Goal: Task Accomplishment & Management: Use online tool/utility

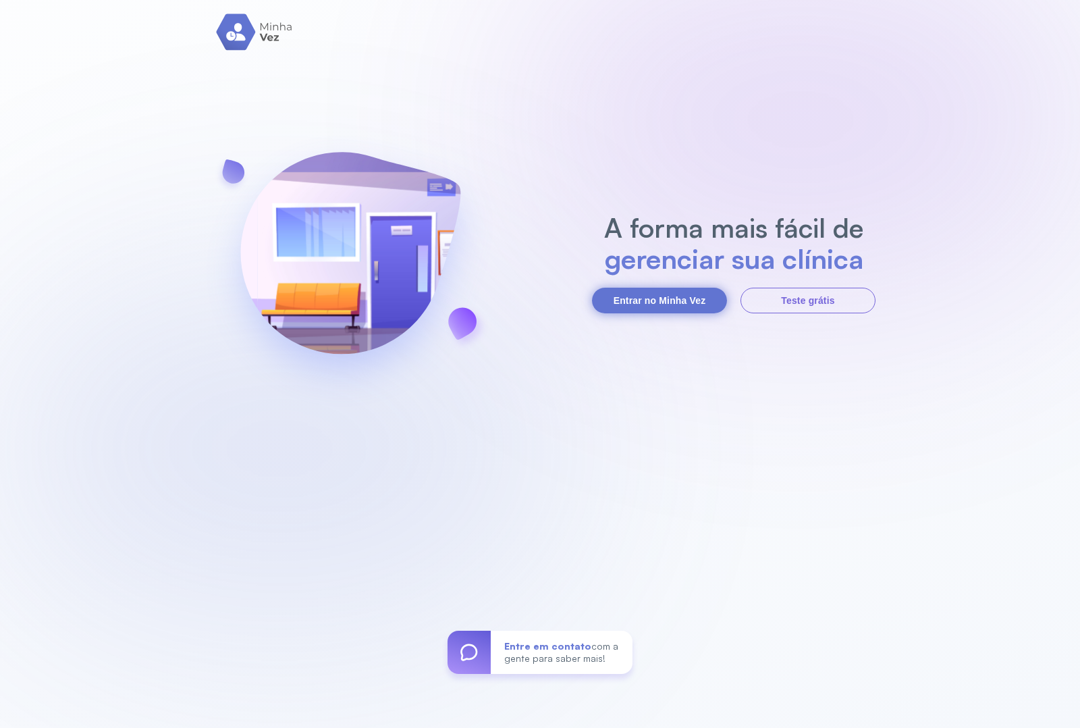
click at [635, 311] on button "Entrar no Minha Vez" at bounding box center [659, 301] width 135 height 26
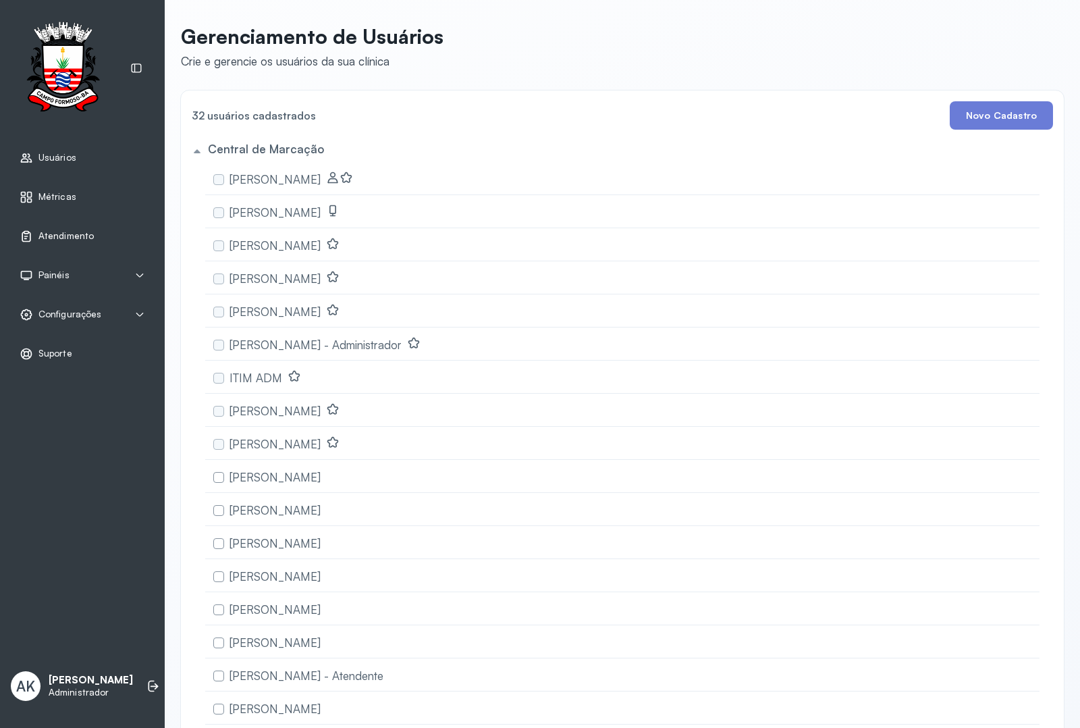
click at [54, 238] on span "Atendimento" at bounding box center [65, 235] width 55 height 11
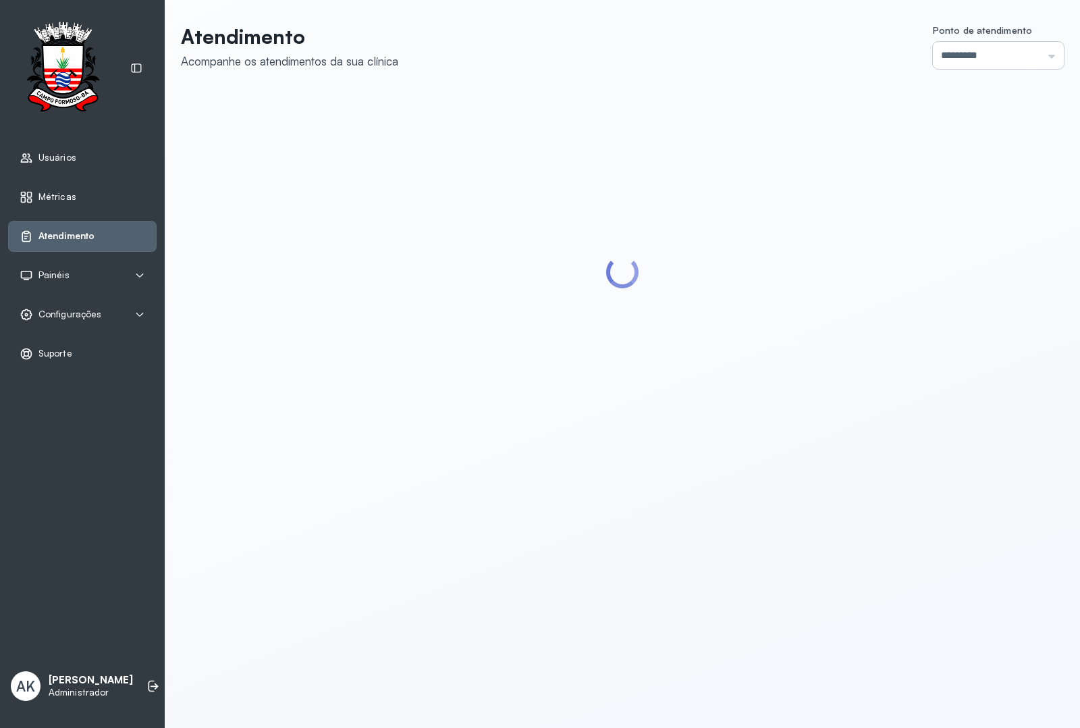
click at [959, 53] on input "*********" at bounding box center [998, 55] width 131 height 27
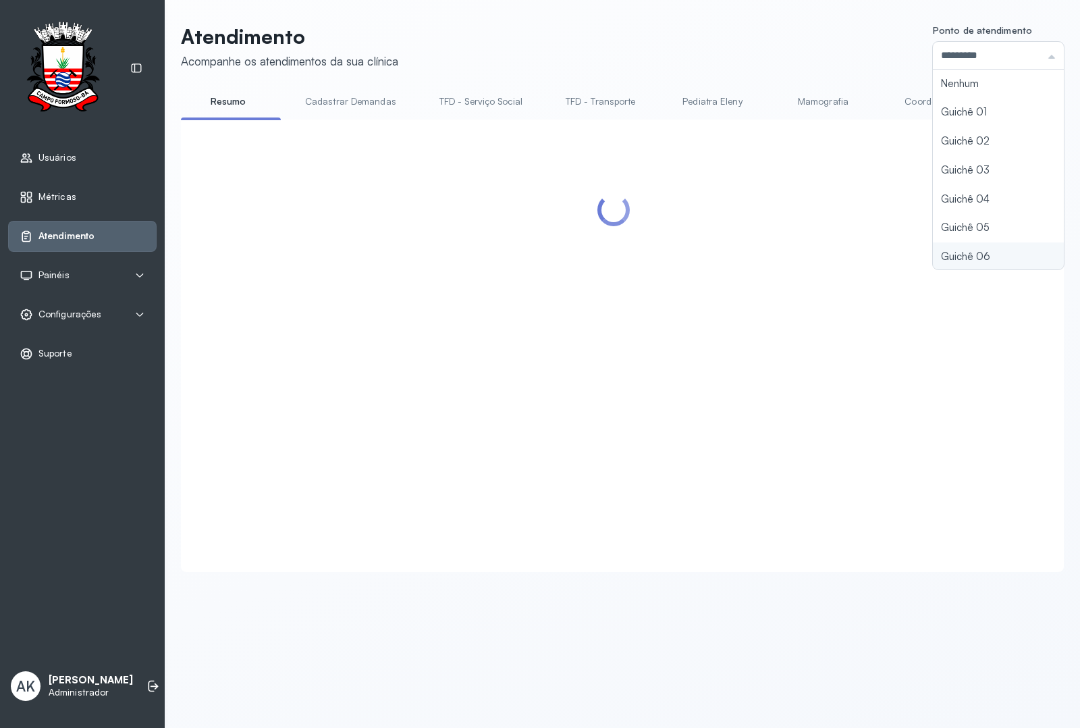
type input "*********"
click at [952, 246] on div "Atendimento Acompanhe os atendimentos da sua clínica Ponto de atendimento *****…" at bounding box center [622, 297] width 883 height 547
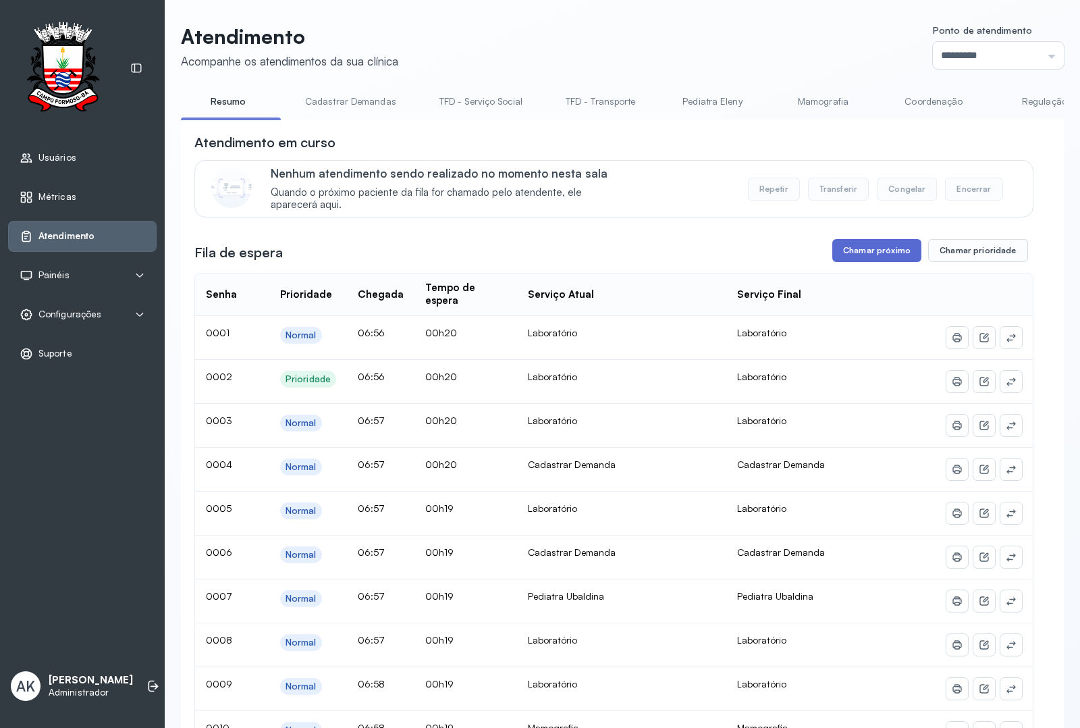
click at [851, 251] on button "Chamar próximo" at bounding box center [876, 250] width 89 height 23
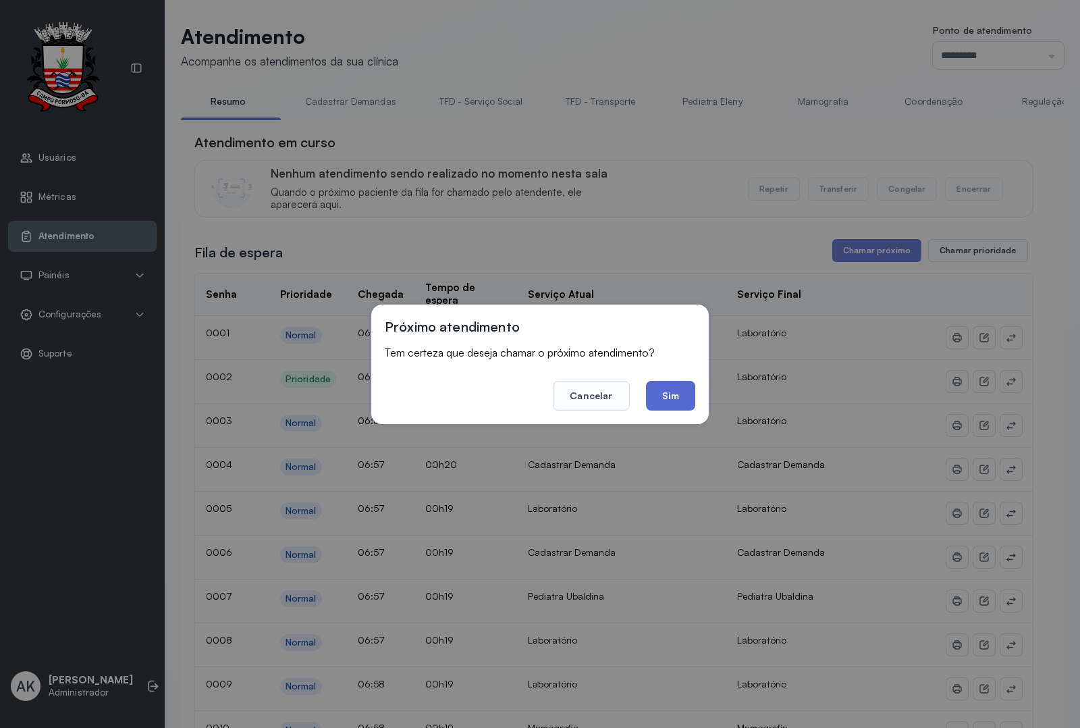
click at [676, 389] on button "Sim" at bounding box center [670, 396] width 49 height 30
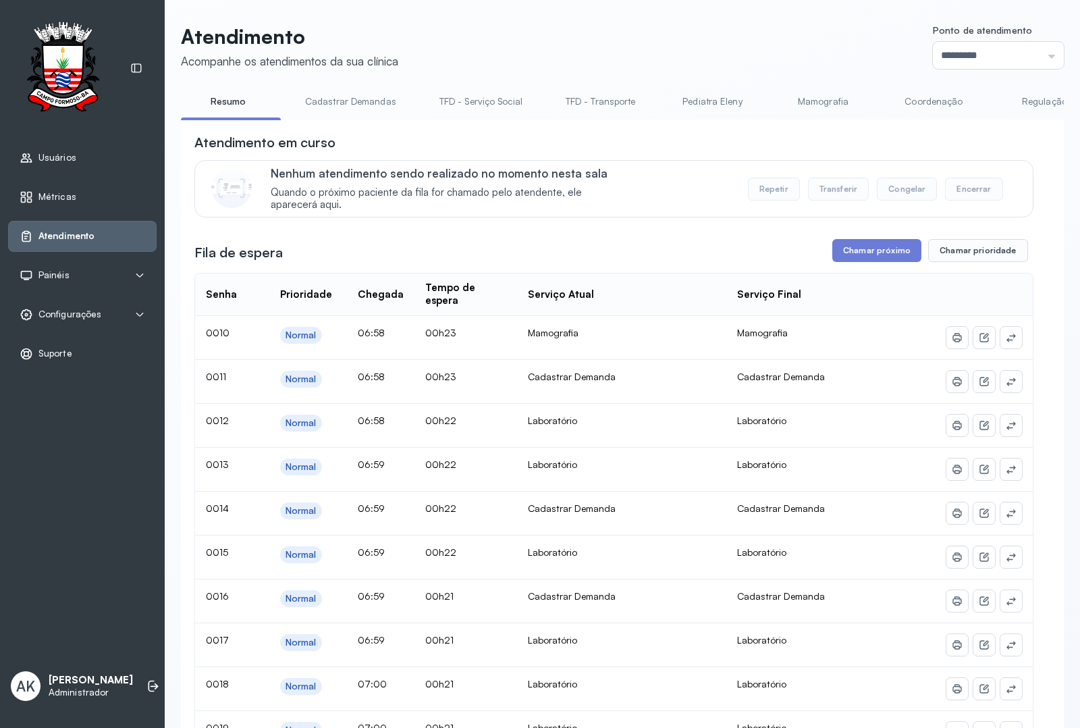
click at [873, 255] on button "Chamar próximo" at bounding box center [876, 250] width 89 height 23
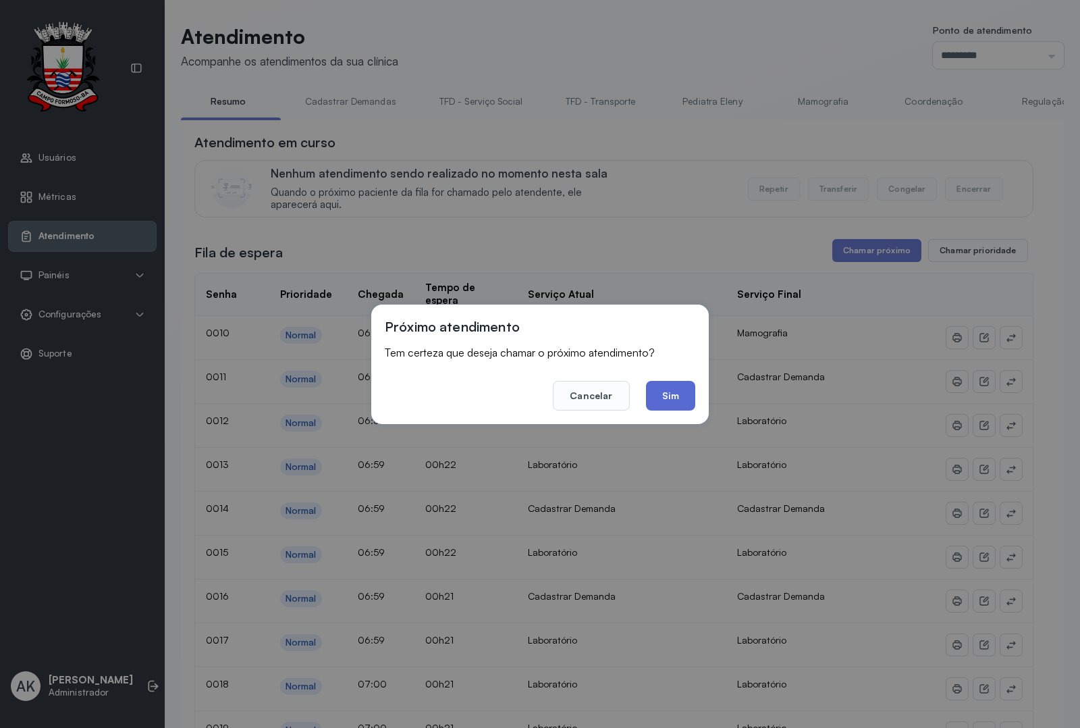
click at [667, 389] on button "Sim" at bounding box center [670, 396] width 49 height 30
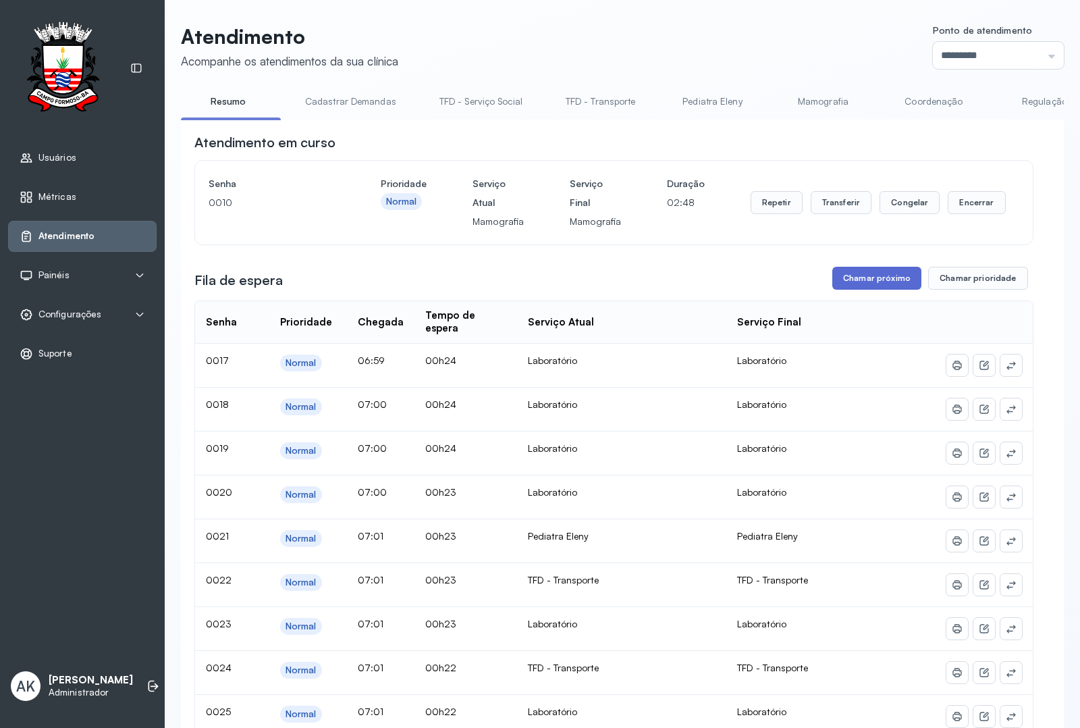
click at [844, 273] on button "Chamar próximo" at bounding box center [876, 278] width 89 height 23
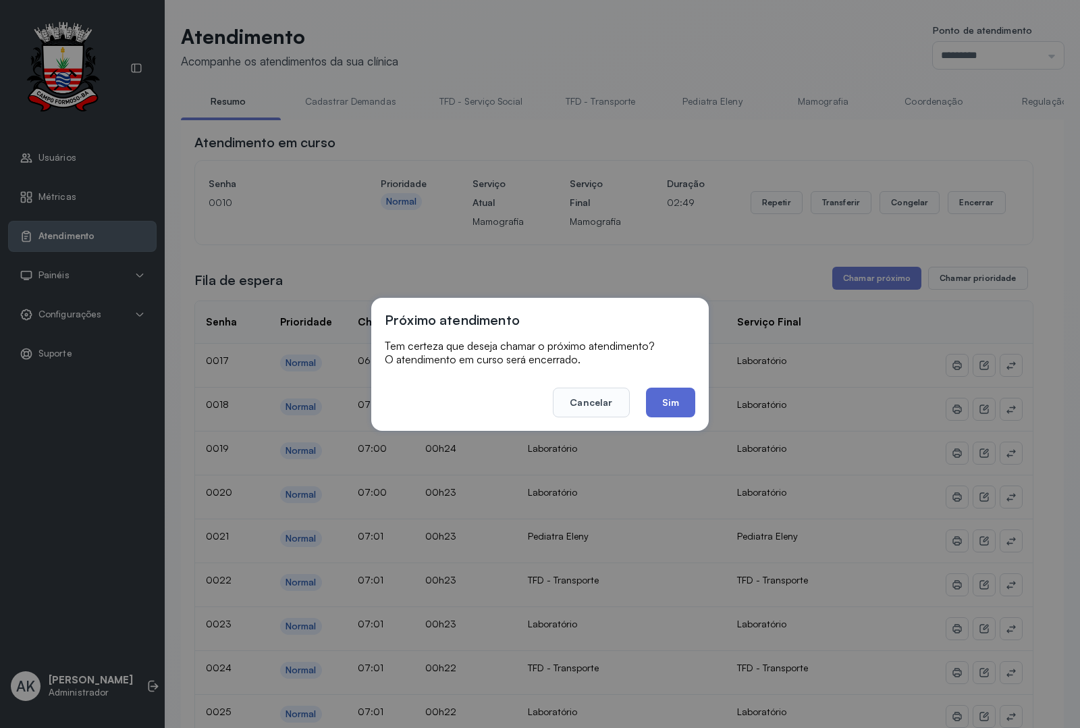
click at [649, 388] on button "Sim" at bounding box center [670, 402] width 49 height 30
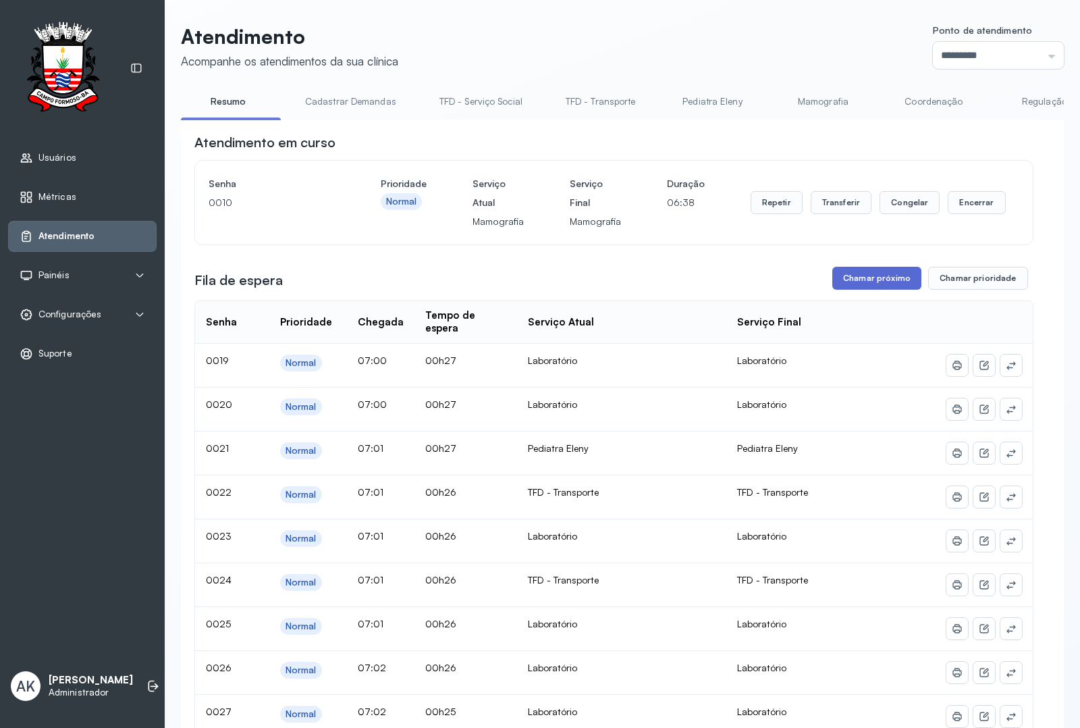
click at [849, 286] on button "Chamar próximo" at bounding box center [876, 278] width 89 height 23
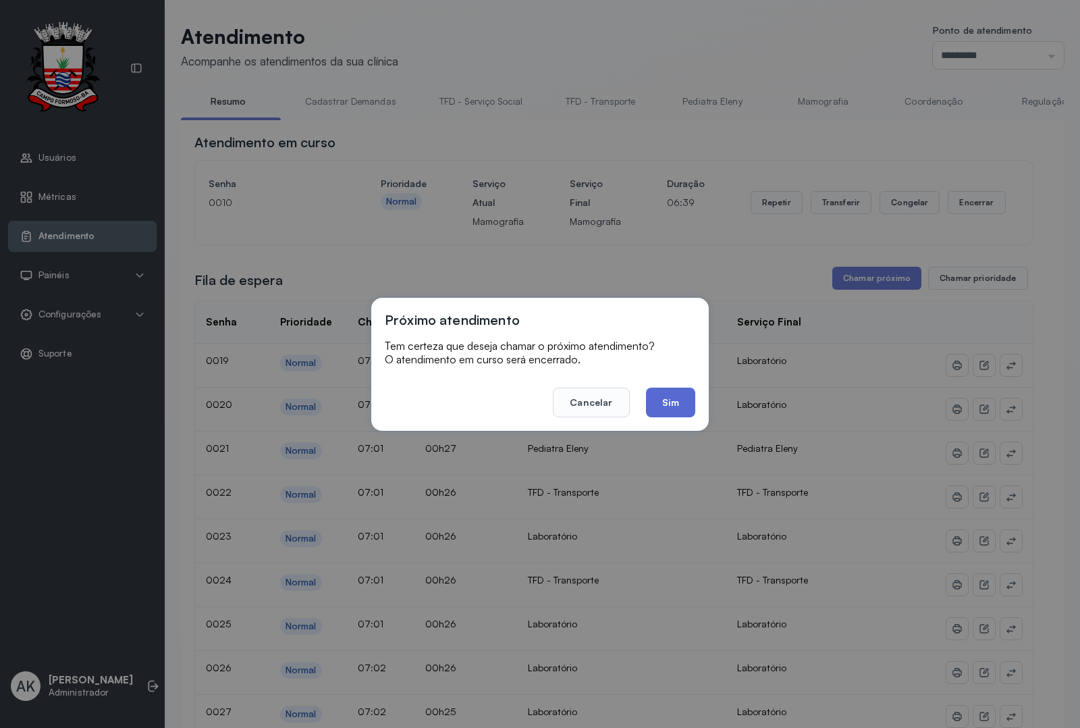
click at [685, 389] on button "Sim" at bounding box center [670, 402] width 49 height 30
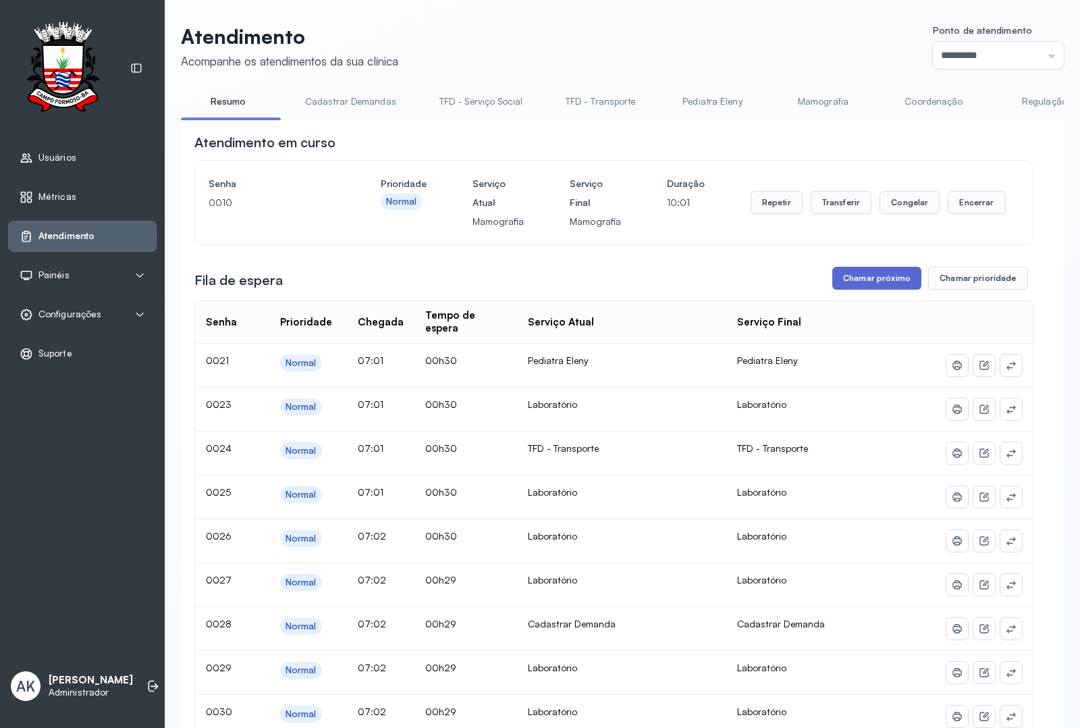
click at [855, 277] on button "Chamar próximo" at bounding box center [876, 278] width 89 height 23
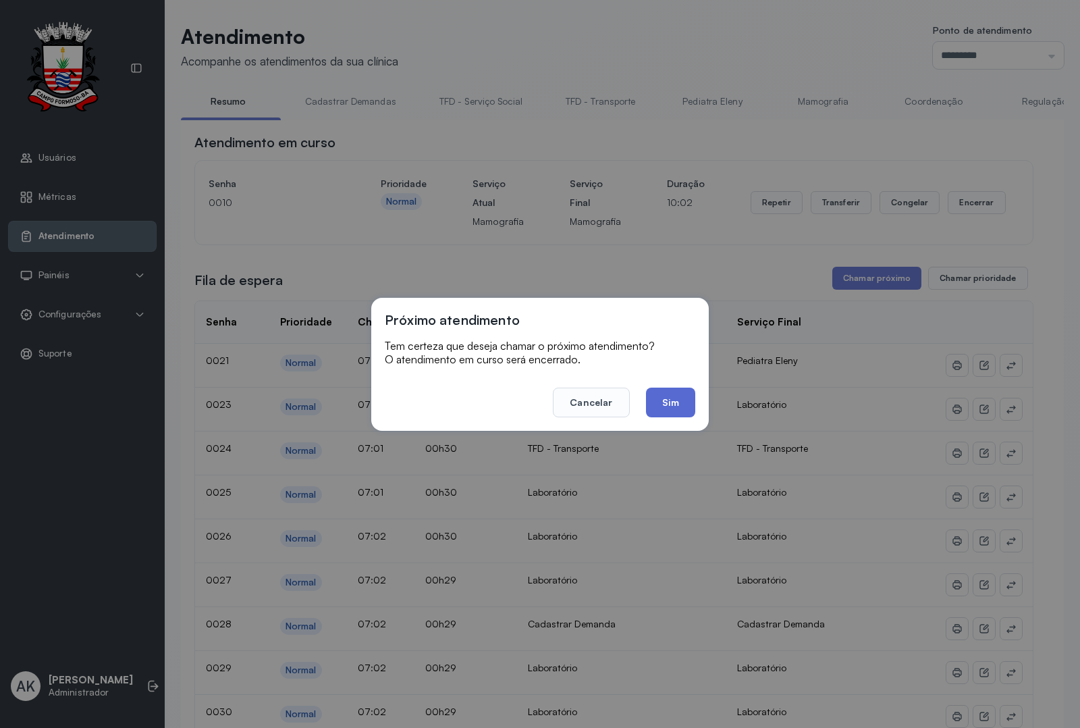
click at [686, 397] on button "Sim" at bounding box center [670, 402] width 49 height 30
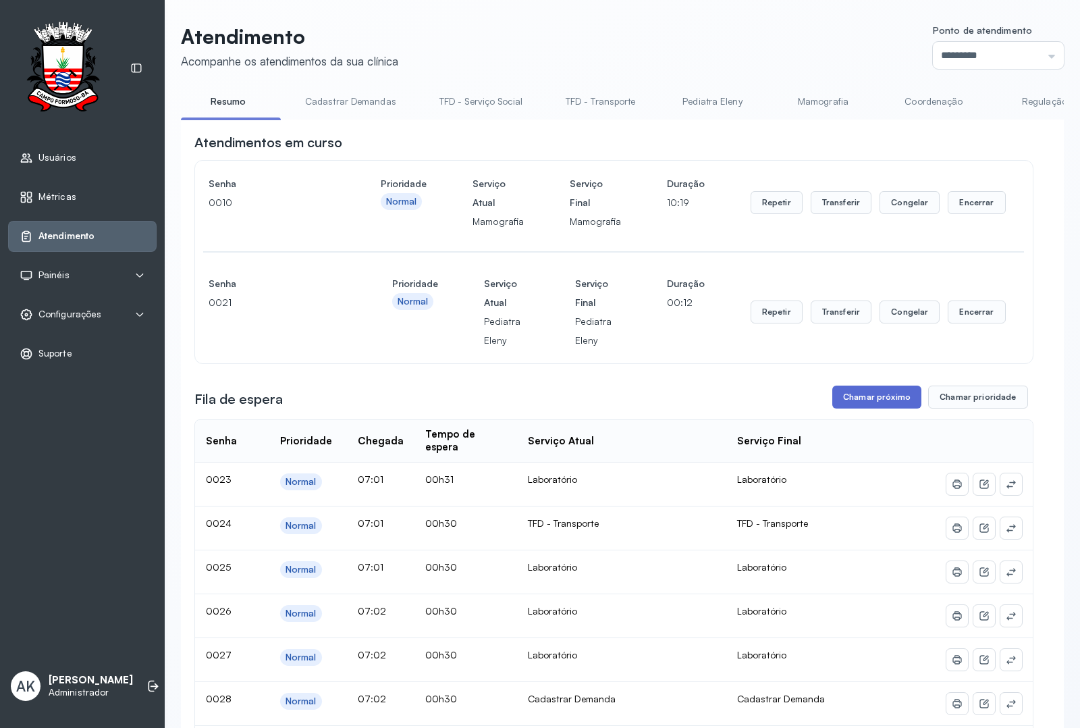
click at [869, 395] on button "Chamar próximo" at bounding box center [876, 396] width 89 height 23
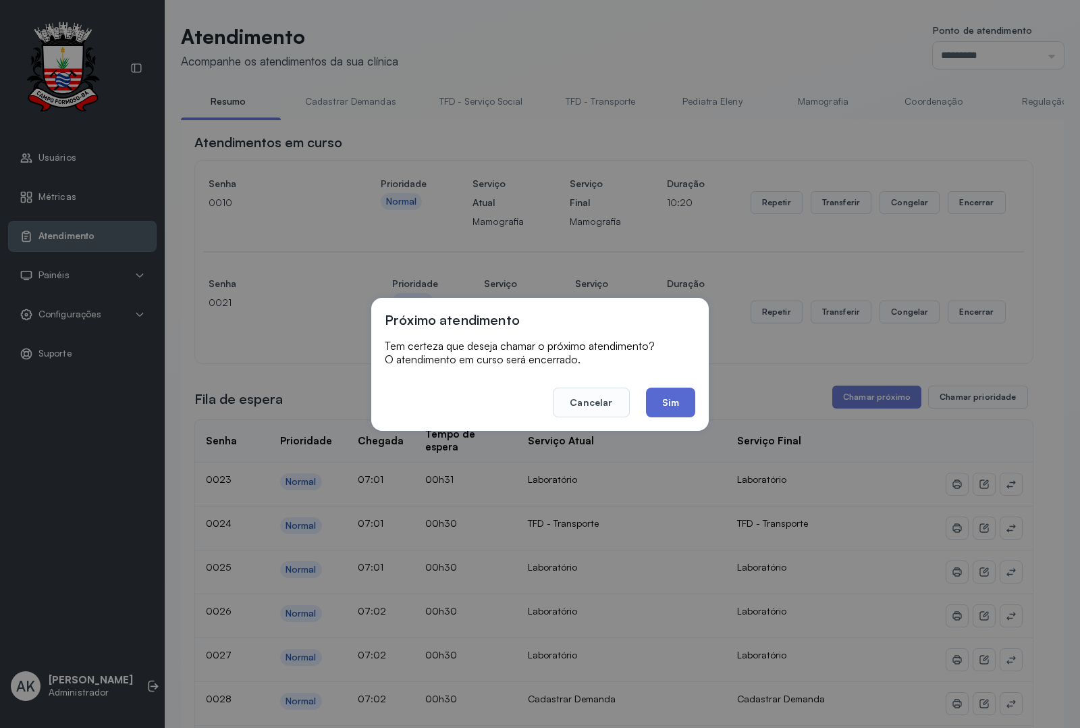
click at [679, 402] on button "Sim" at bounding box center [670, 402] width 49 height 30
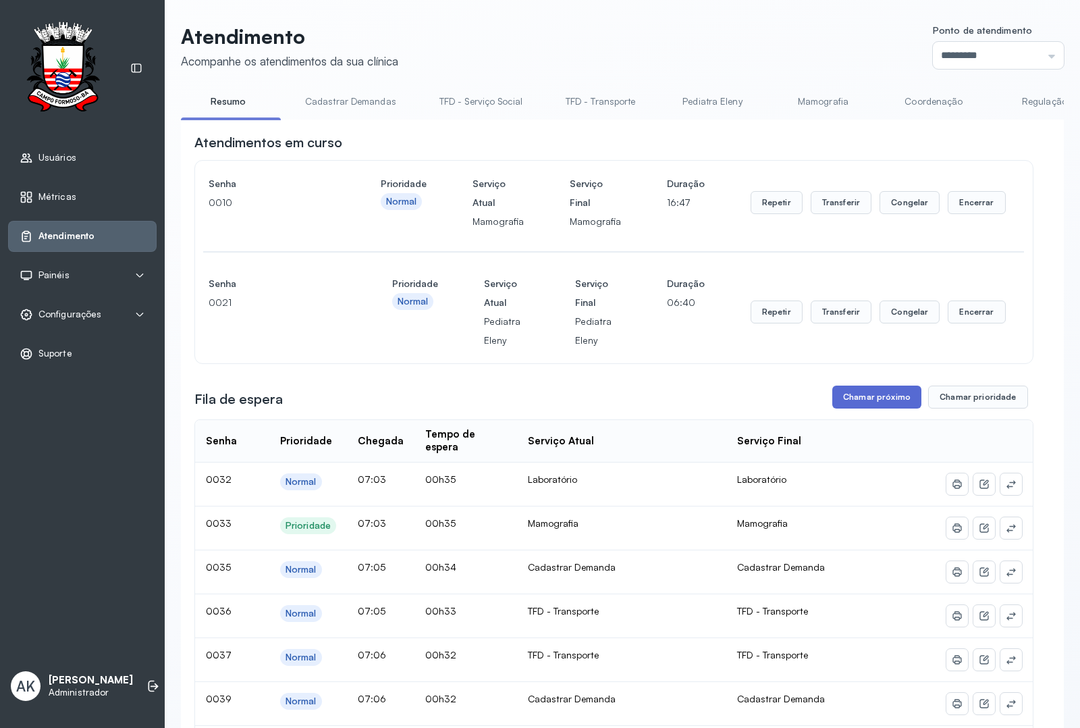
click at [844, 396] on button "Chamar próximo" at bounding box center [876, 396] width 89 height 23
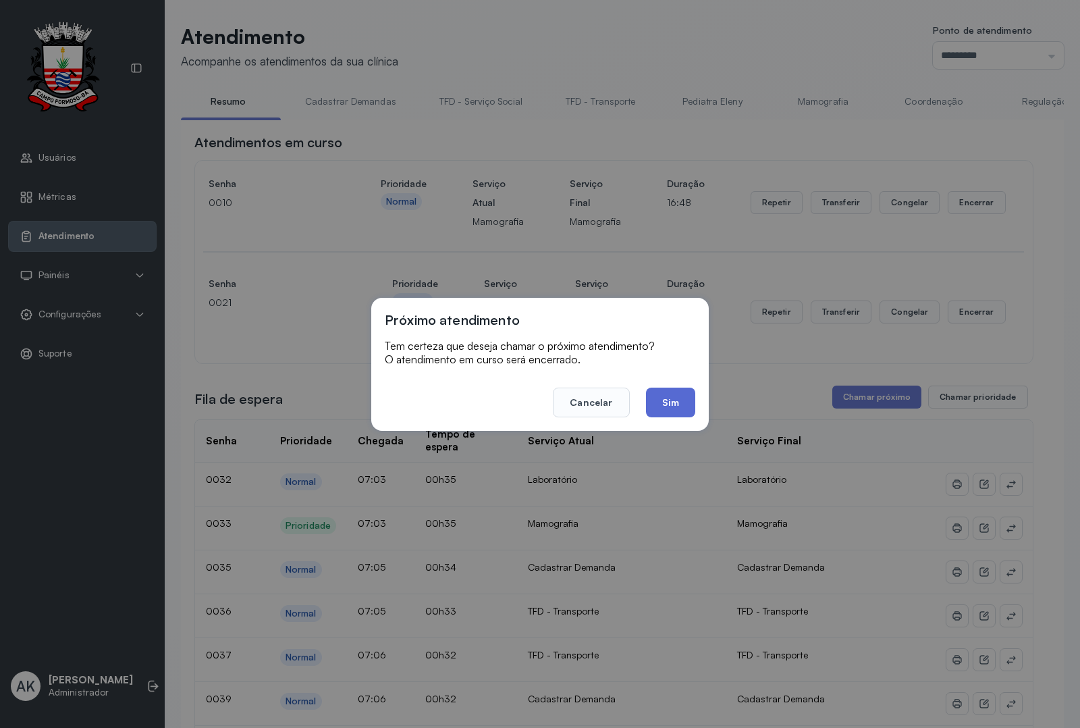
click at [652, 400] on button "Sim" at bounding box center [670, 402] width 49 height 30
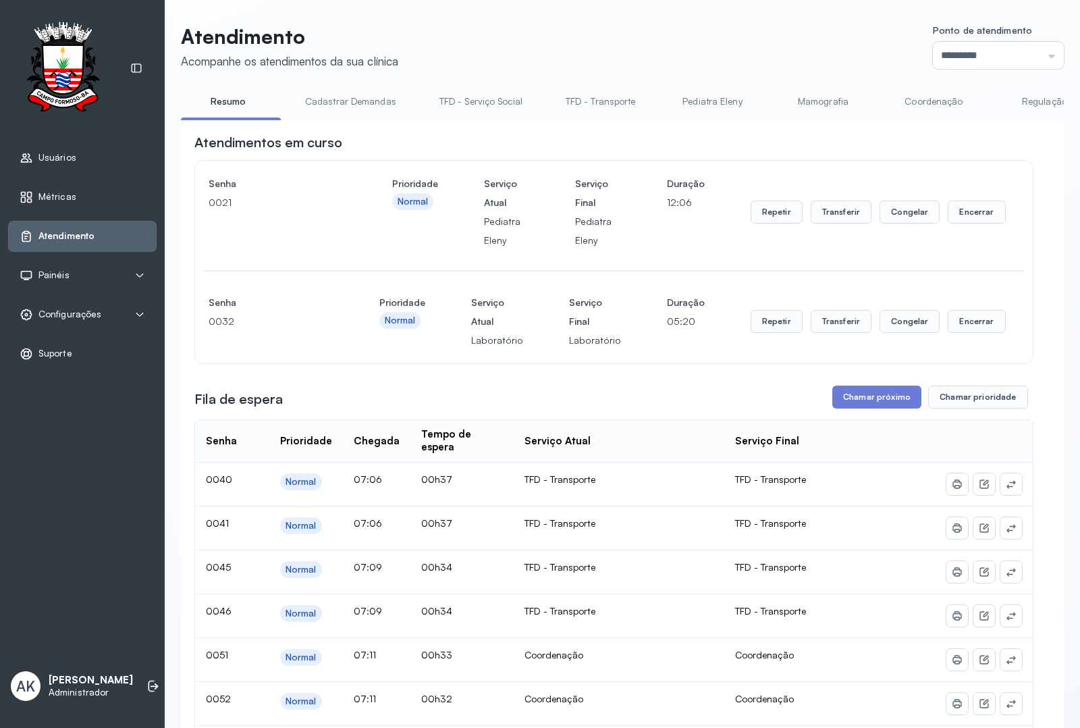
click at [335, 99] on link "Cadastrar Demandas" at bounding box center [351, 101] width 118 height 22
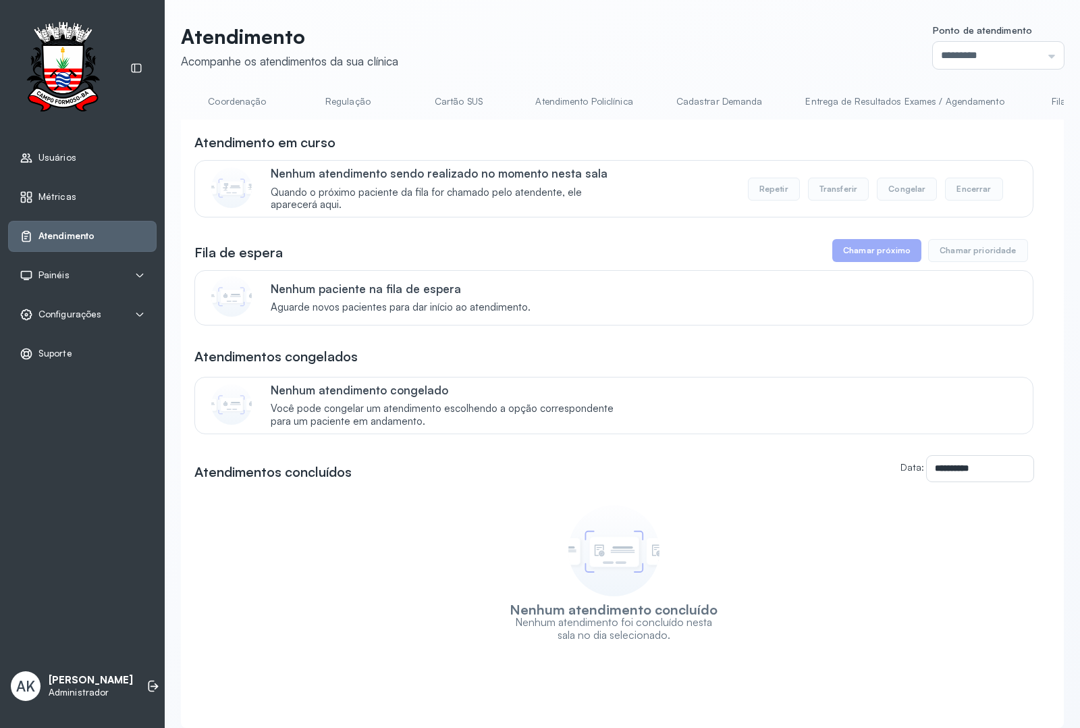
scroll to position [0, 733]
click at [684, 107] on link "Cadastrar Demanda" at bounding box center [684, 101] width 113 height 22
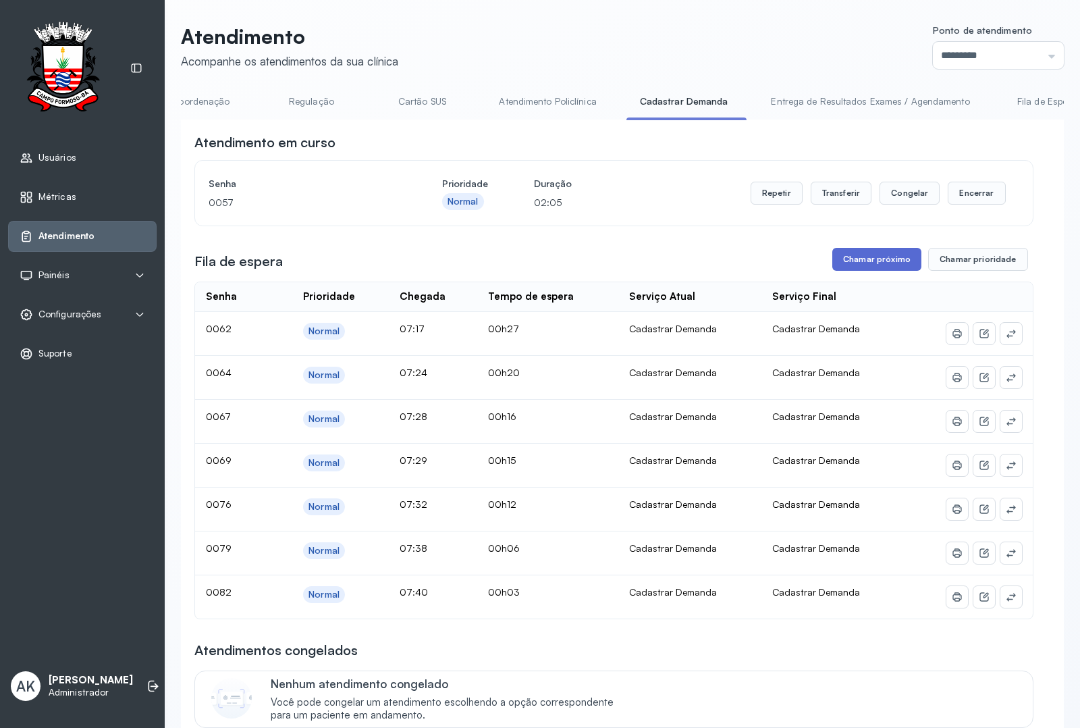
click at [863, 262] on button "Chamar próximo" at bounding box center [876, 259] width 89 height 23
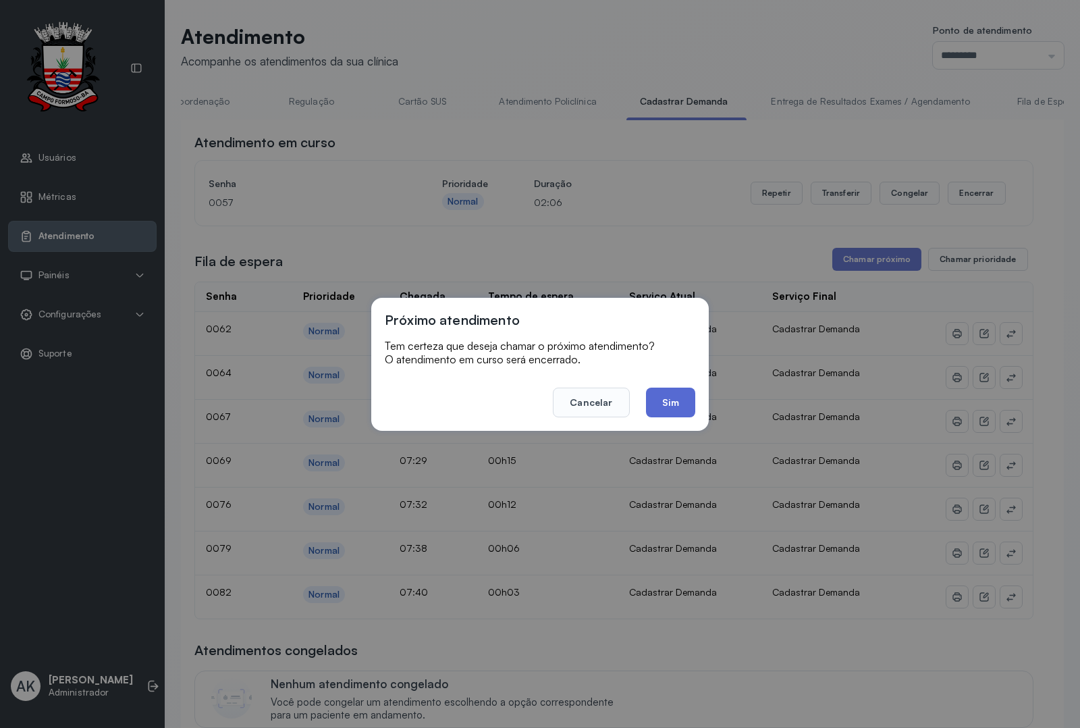
click at [659, 389] on button "Sim" at bounding box center [670, 402] width 49 height 30
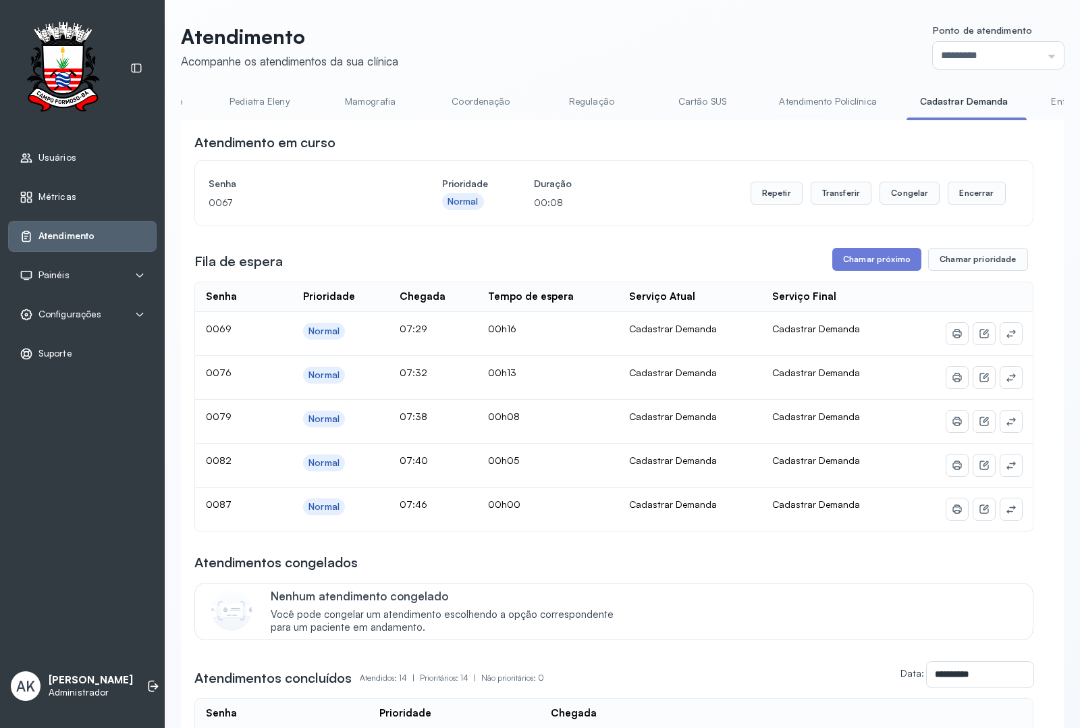
scroll to position [0, 422]
click at [305, 99] on link "Pediatra Eleny" at bounding box center [290, 101] width 94 height 22
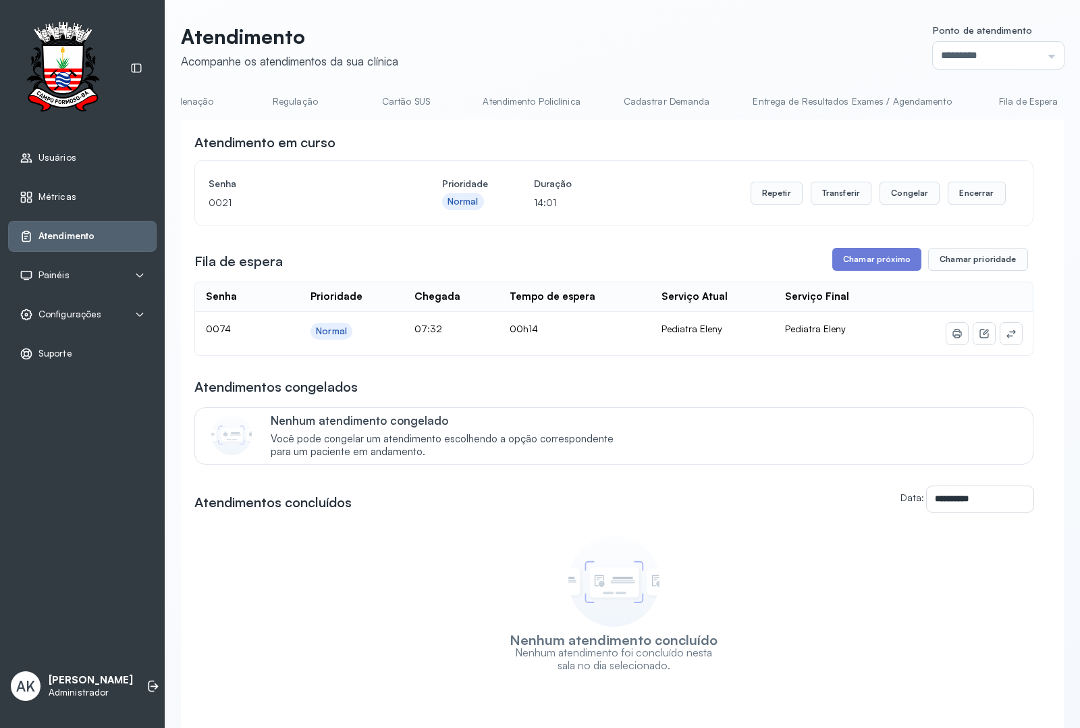
scroll to position [0, 869]
click at [510, 100] on link "Cadastrar Demanda" at bounding box center [547, 101] width 113 height 22
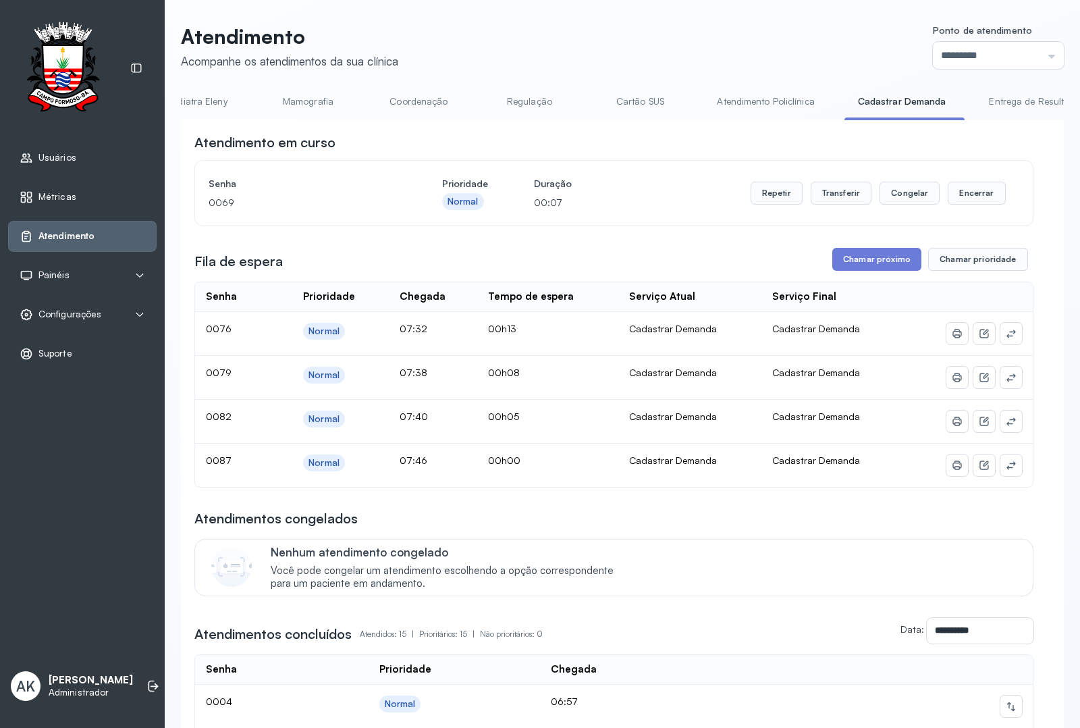
scroll to position [0, 0]
click at [690, 111] on link "Pediatra Eleny" at bounding box center [712, 101] width 94 height 22
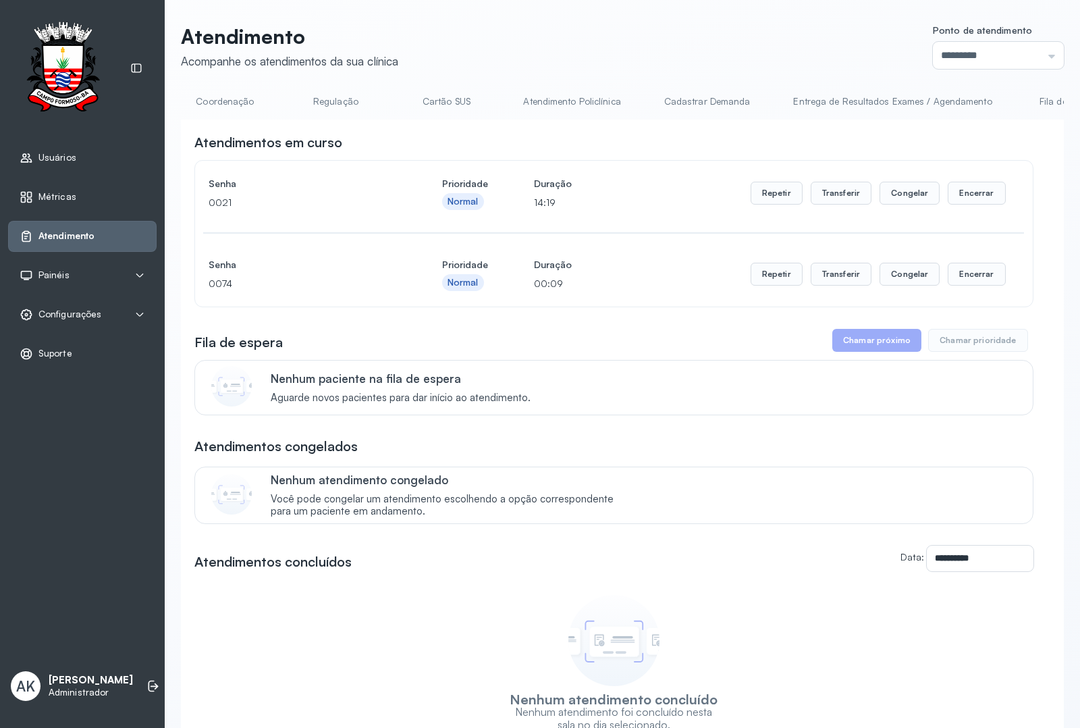
scroll to position [0, 714]
click at [593, 103] on link "Atendimento Policlínica" at bounding box center [566, 101] width 124 height 22
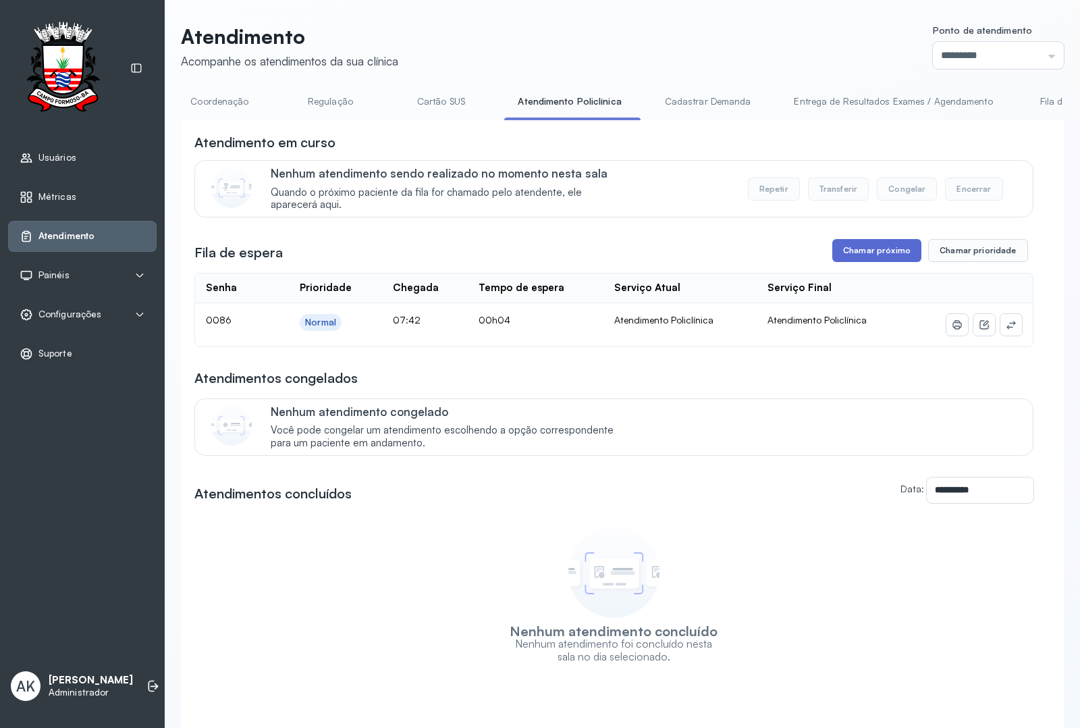
click at [849, 261] on button "Chamar próximo" at bounding box center [876, 250] width 89 height 23
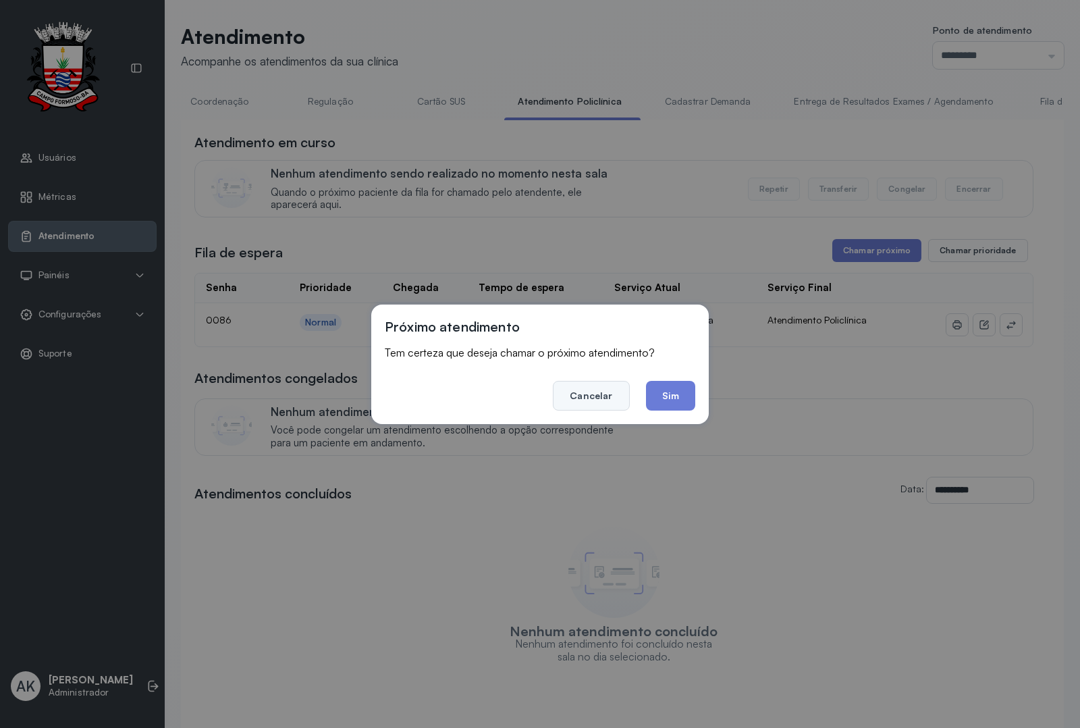
click at [607, 389] on button "Cancelar" at bounding box center [591, 396] width 76 height 30
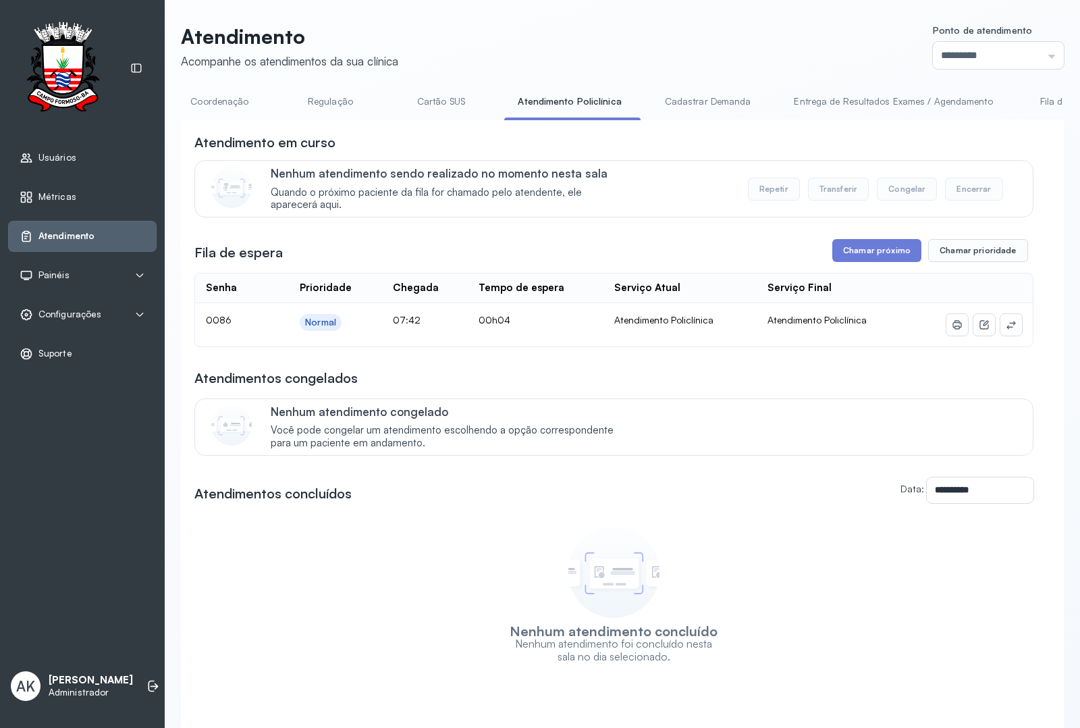
click at [703, 96] on link "Cadastrar Demanda" at bounding box center [707, 101] width 113 height 22
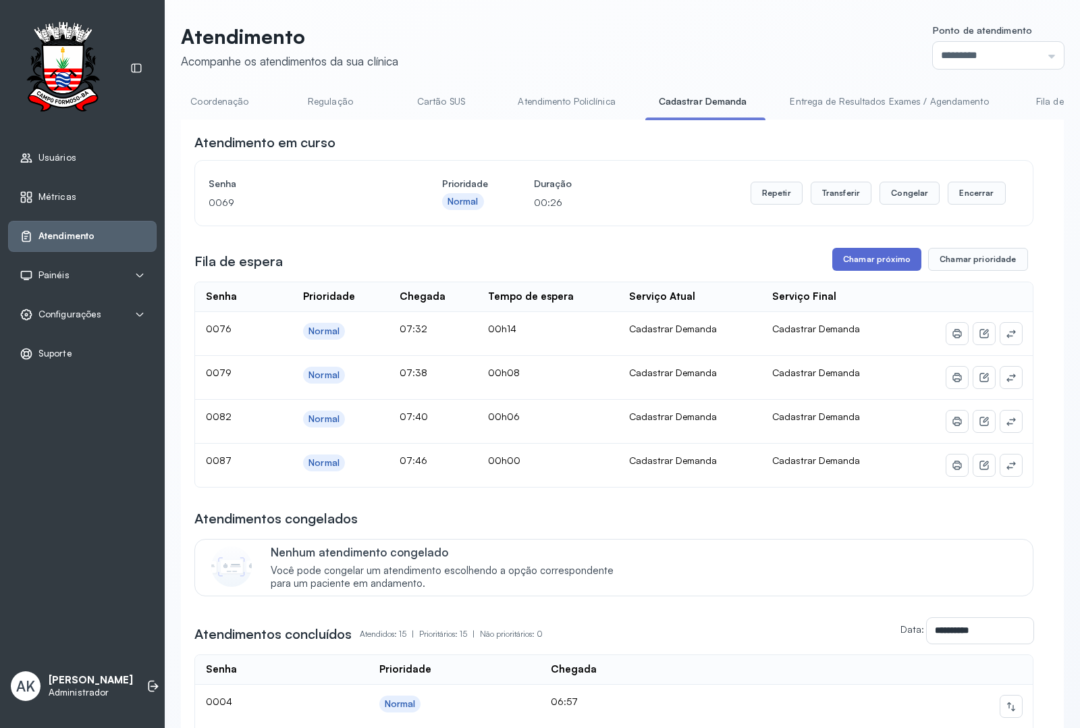
click at [876, 258] on button "Chamar próximo" at bounding box center [876, 259] width 89 height 23
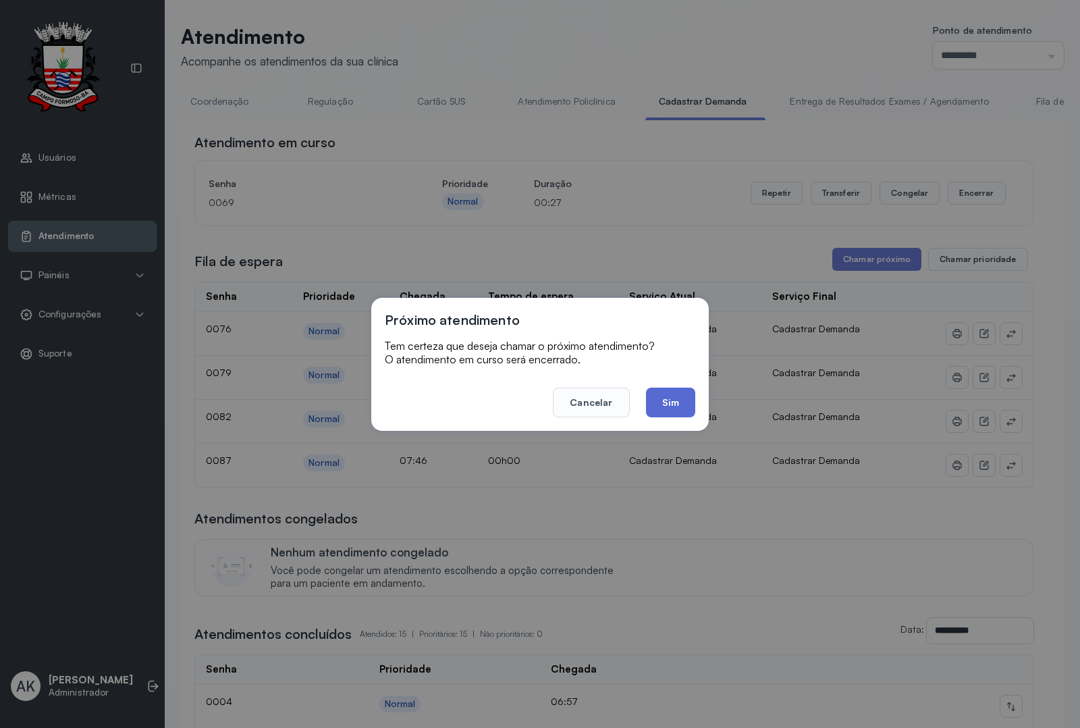
click at [655, 402] on button "Sim" at bounding box center [670, 402] width 49 height 30
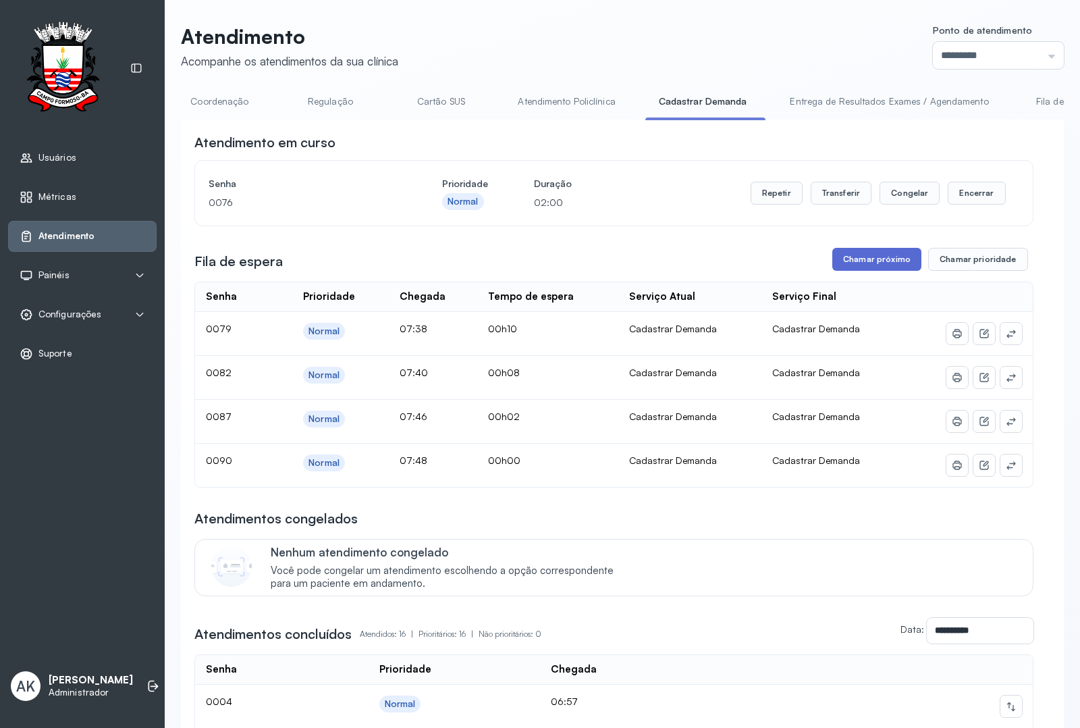
click at [876, 260] on button "Chamar próximo" at bounding box center [876, 259] width 89 height 23
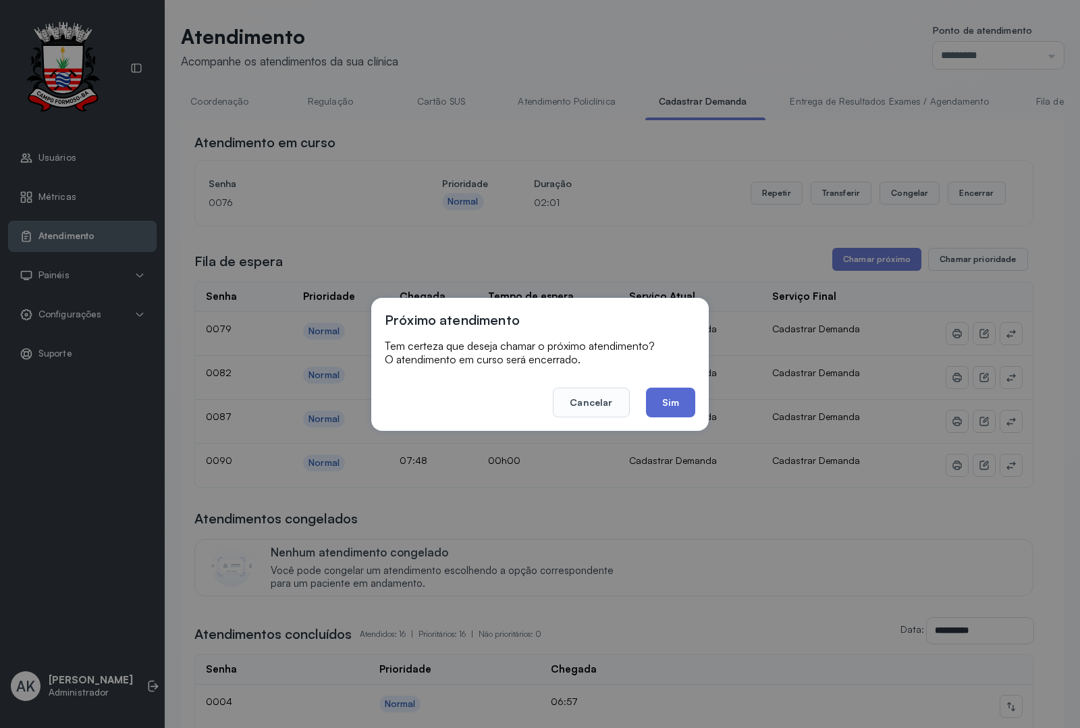
click at [667, 396] on button "Sim" at bounding box center [670, 402] width 49 height 30
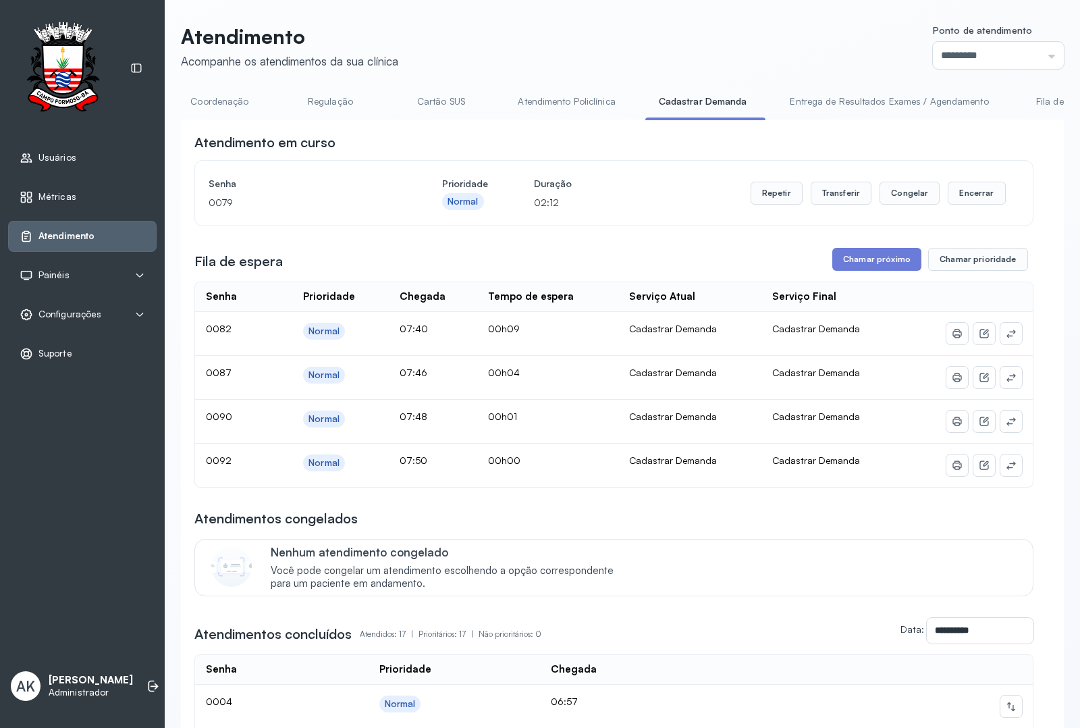
click at [539, 105] on link "Atendimento Policlínica" at bounding box center [566, 101] width 124 height 22
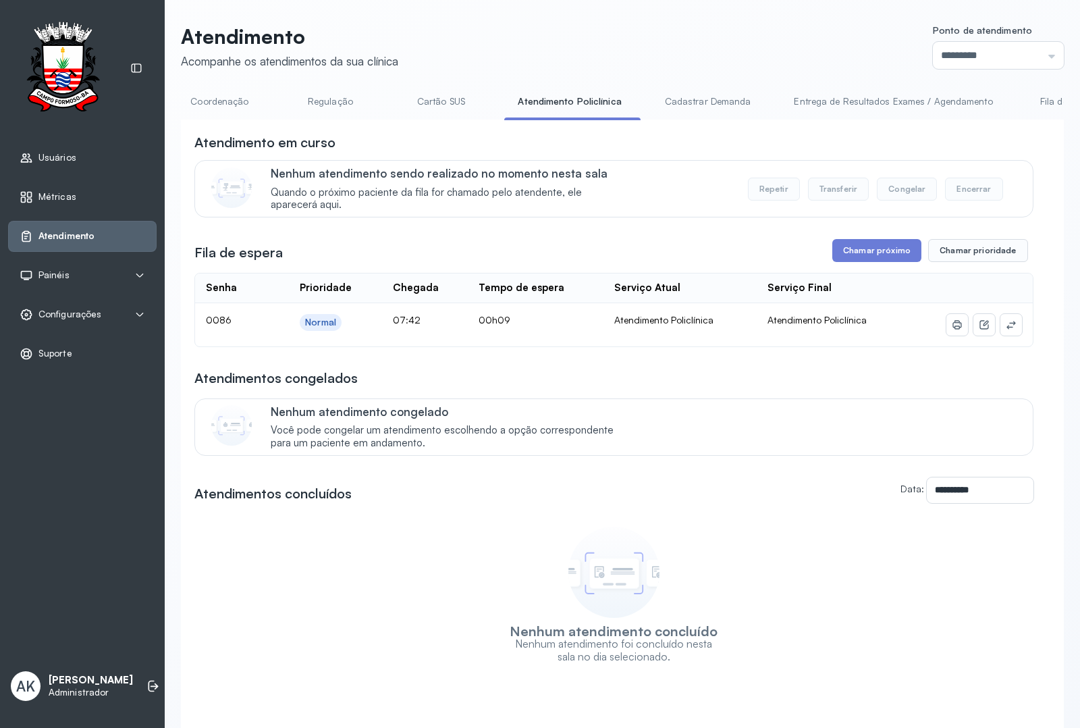
click at [672, 99] on link "Cadastrar Demanda" at bounding box center [707, 101] width 113 height 22
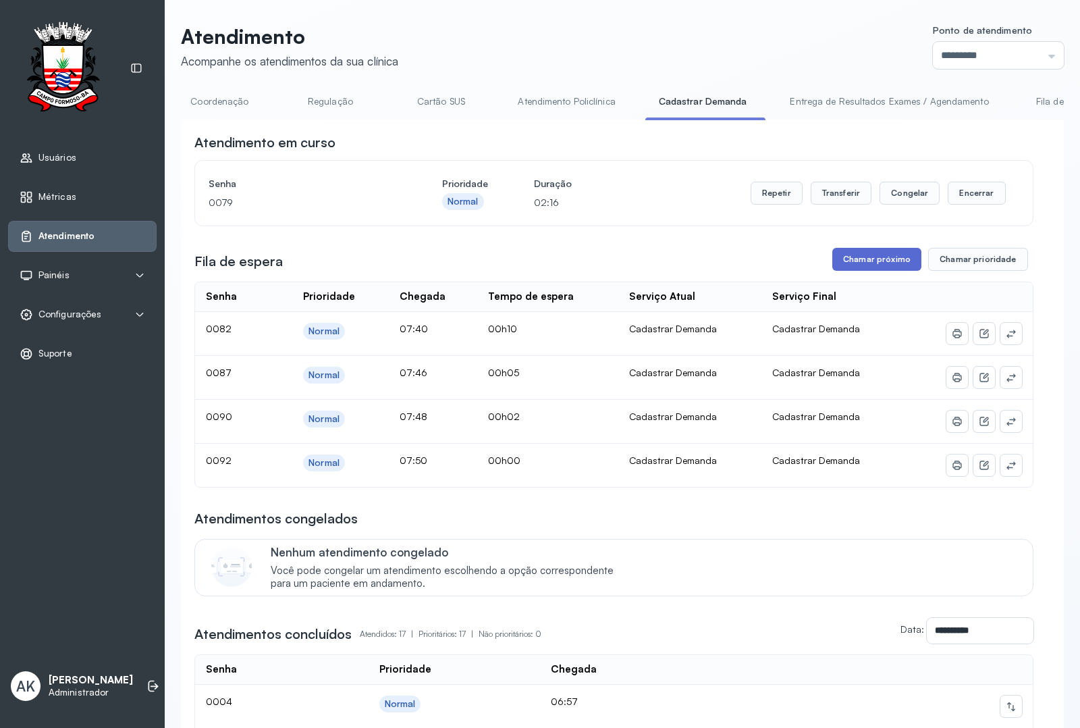
click at [882, 263] on button "Chamar próximo" at bounding box center [876, 259] width 89 height 23
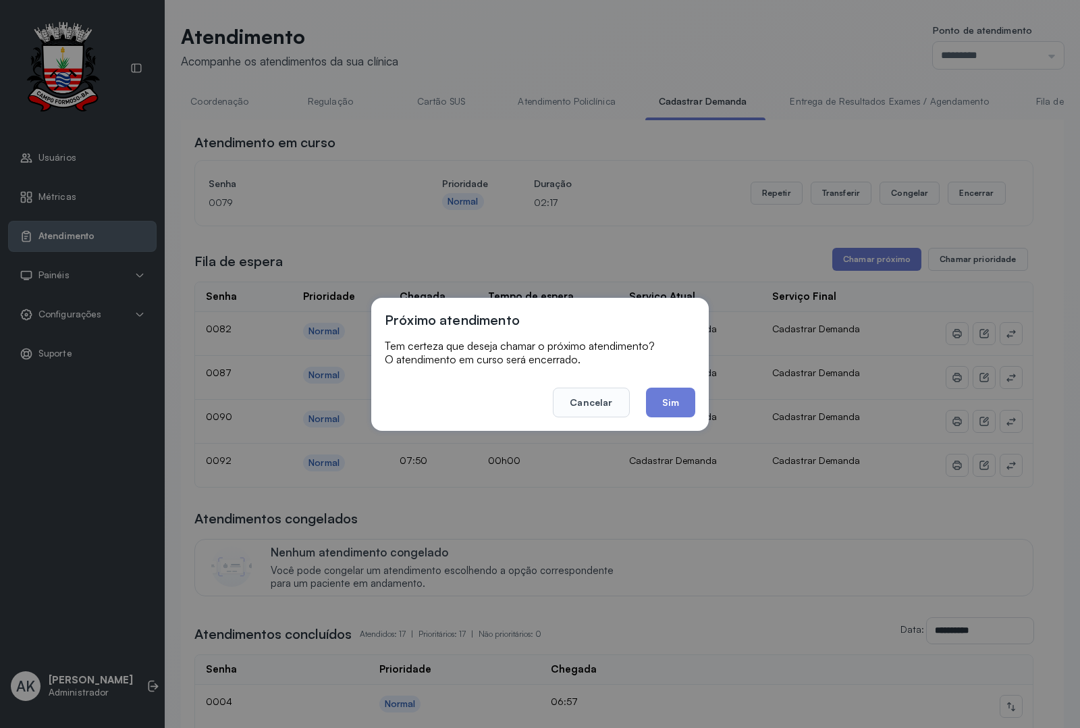
click at [676, 385] on footer "Cancelar Sim" at bounding box center [540, 393] width 310 height 49
click at [663, 400] on button "Sim" at bounding box center [670, 402] width 49 height 30
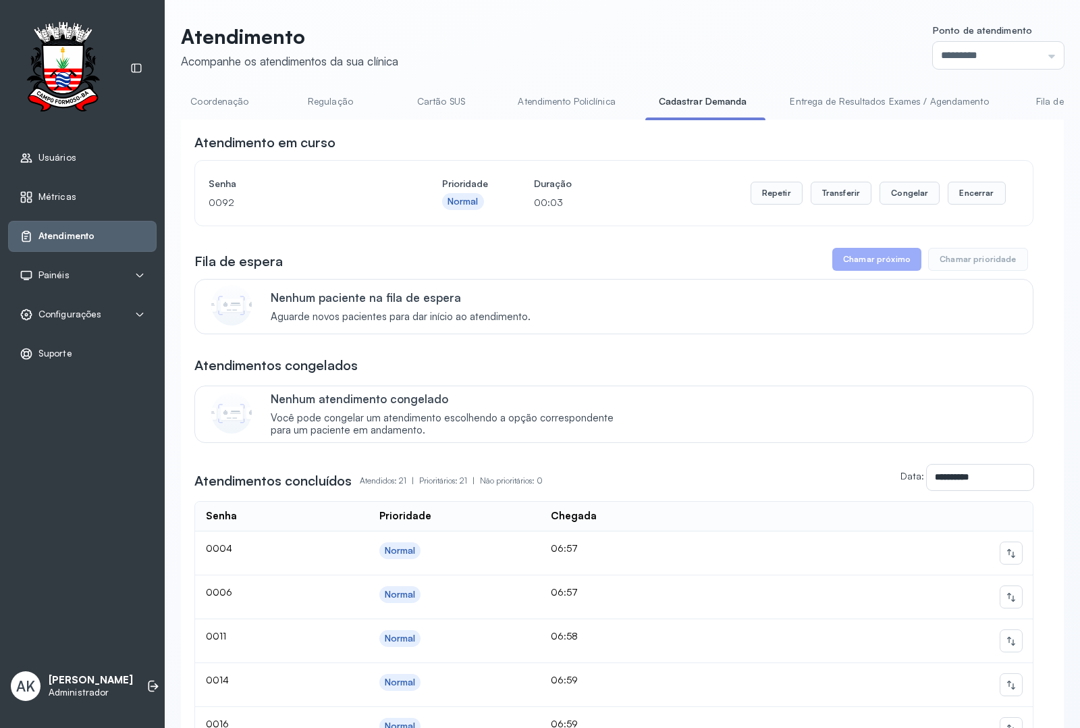
click at [522, 97] on link "Atendimento Policlínica" at bounding box center [566, 101] width 124 height 22
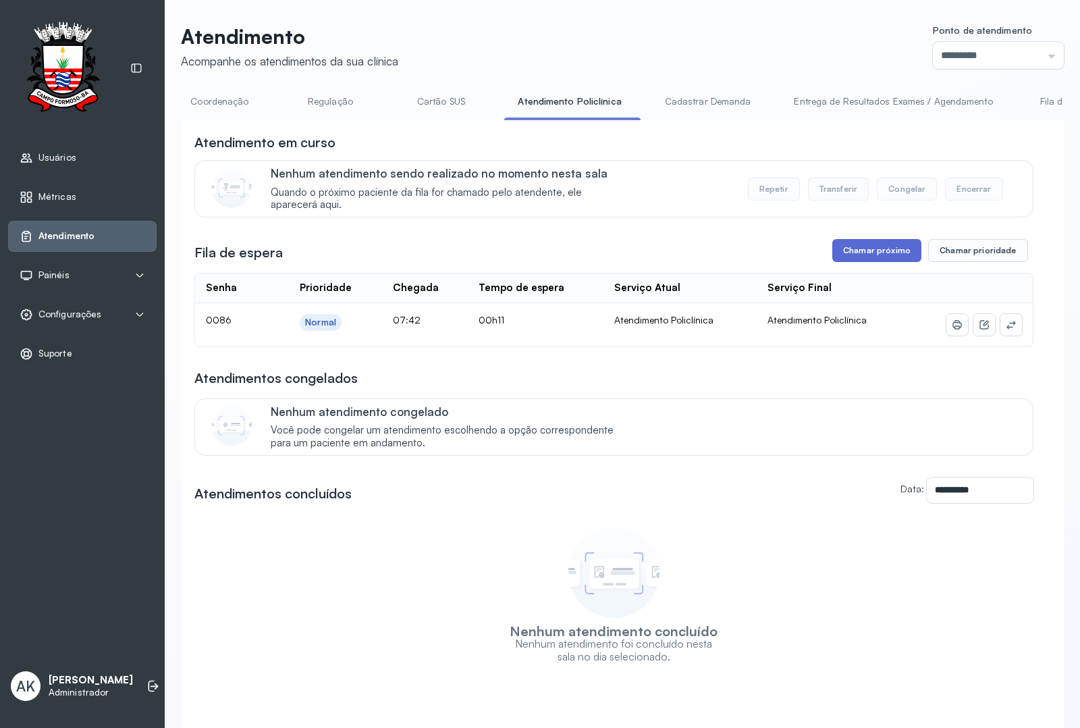
click at [875, 256] on button "Chamar próximo" at bounding box center [876, 250] width 89 height 23
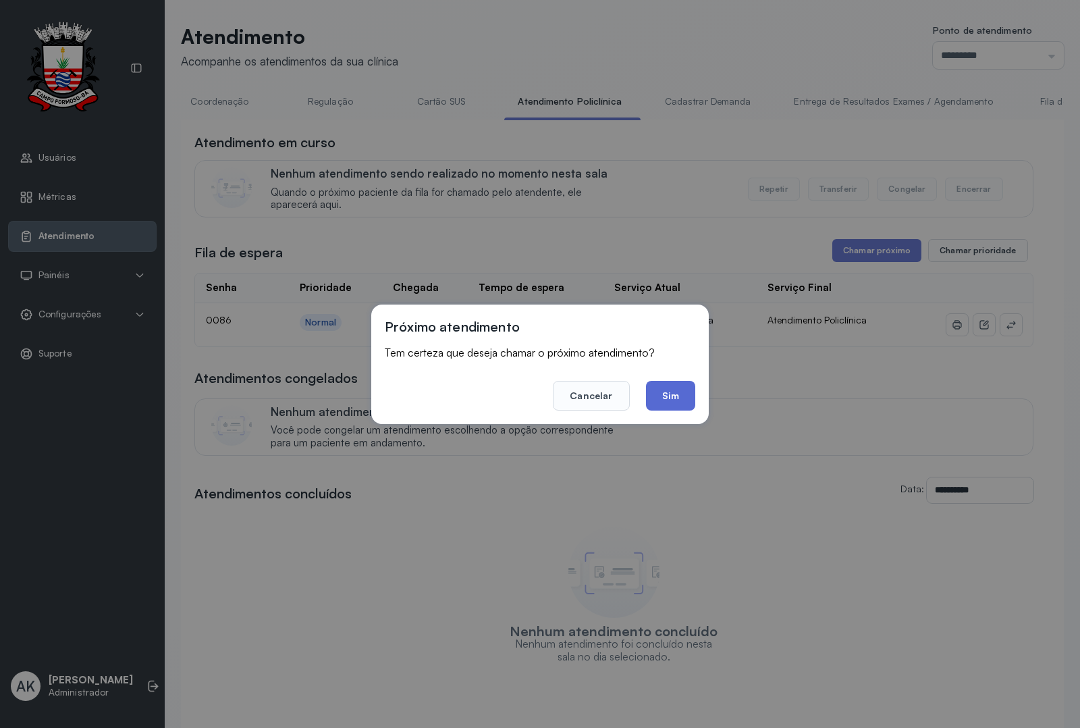
click at [655, 392] on button "Sim" at bounding box center [670, 396] width 49 height 30
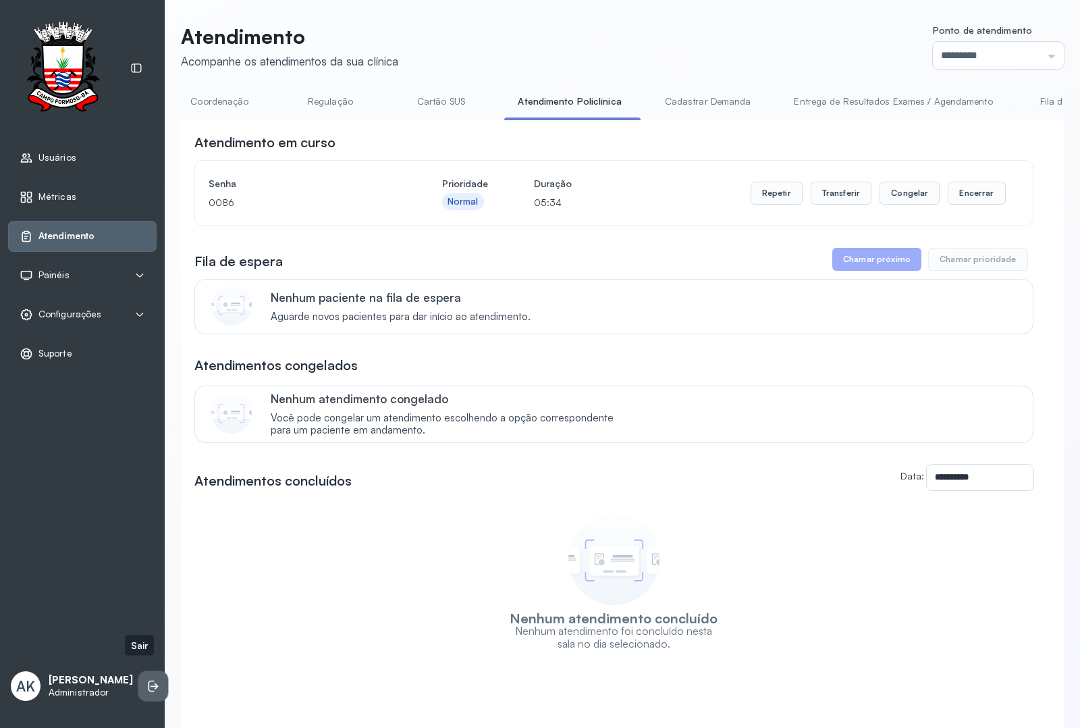
click at [138, 675] on li at bounding box center [153, 686] width 30 height 30
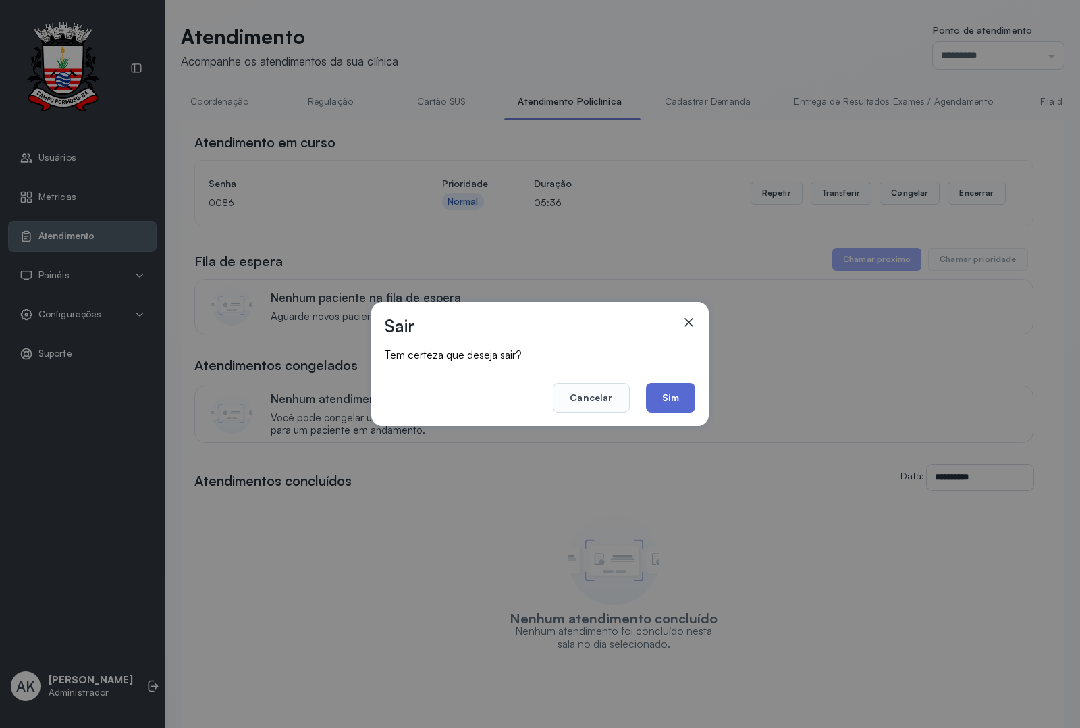
click at [680, 389] on button "Sim" at bounding box center [670, 398] width 49 height 30
